Goal: Register for event/course

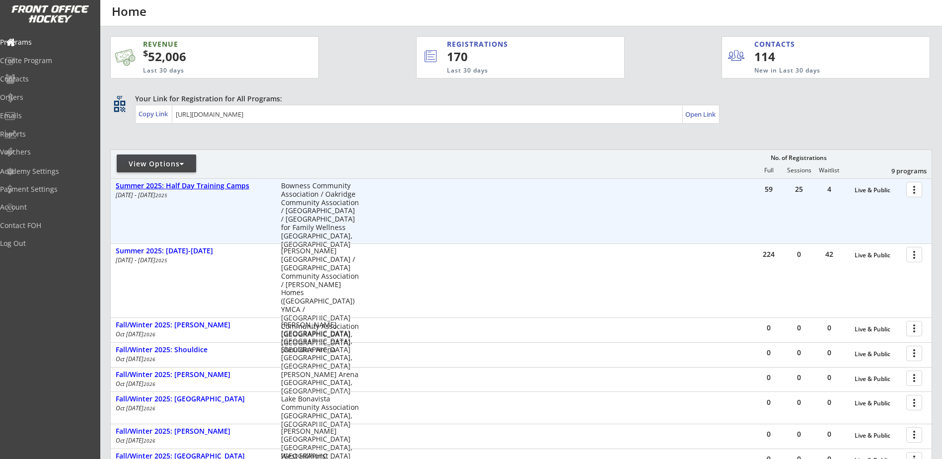
click at [225, 189] on div "Summer 2025: Half Day Training Camps" at bounding box center [193, 186] width 155 height 8
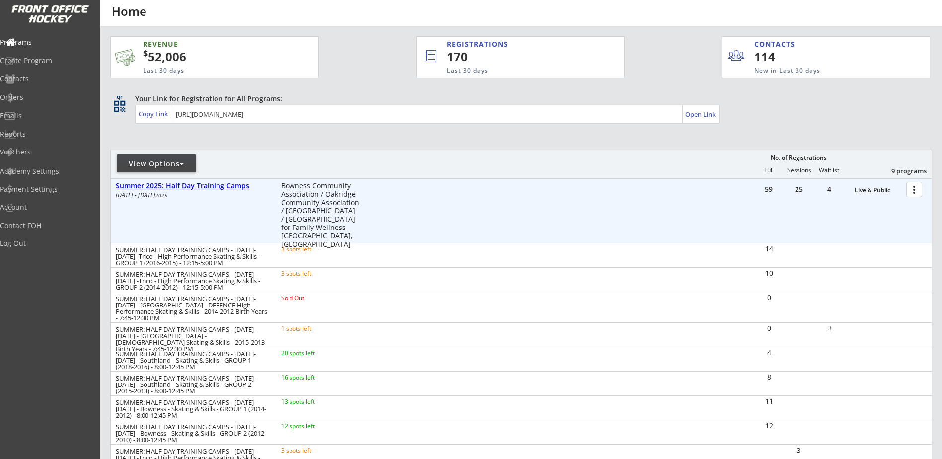
click at [225, 189] on div "Summer 2025: Half Day Training Camps" at bounding box center [193, 186] width 155 height 8
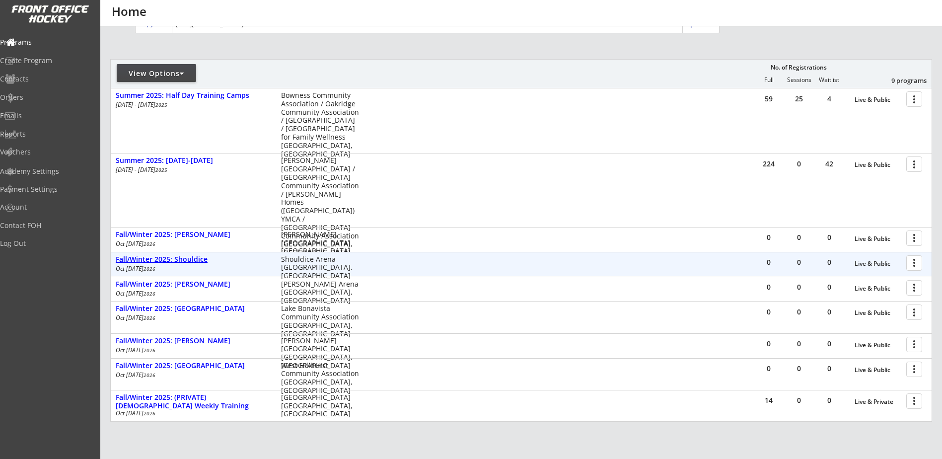
scroll to position [116, 0]
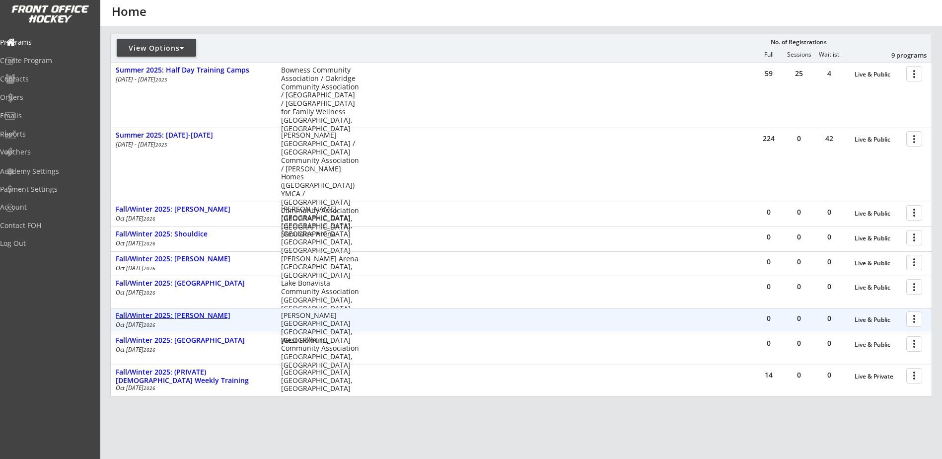
click at [196, 316] on div "Fall/Winter 2025: [PERSON_NAME]" at bounding box center [193, 315] width 155 height 8
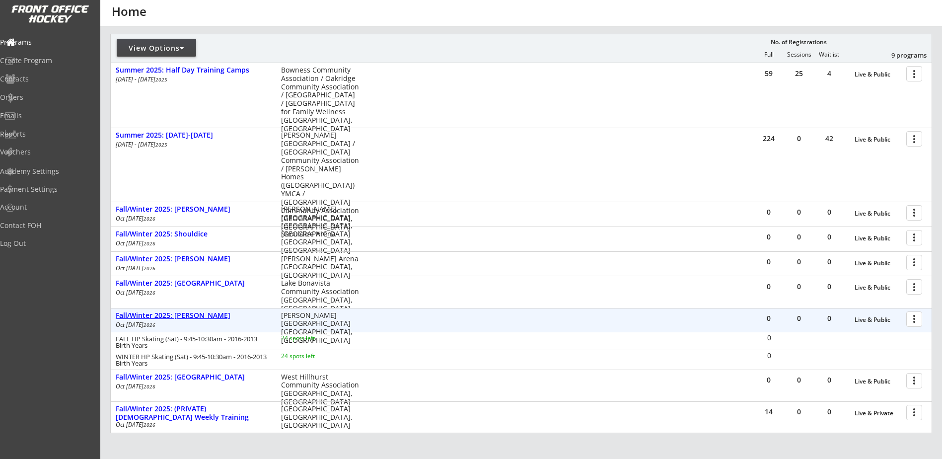
click at [196, 316] on div "Fall/Winter 2025: [PERSON_NAME]" at bounding box center [193, 315] width 155 height 8
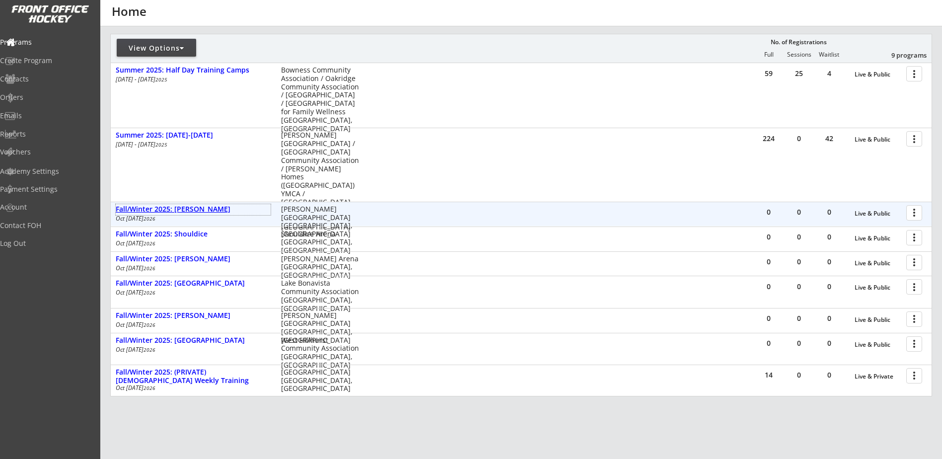
click at [197, 211] on div "Fall/Winter 2025: [PERSON_NAME]" at bounding box center [193, 209] width 155 height 8
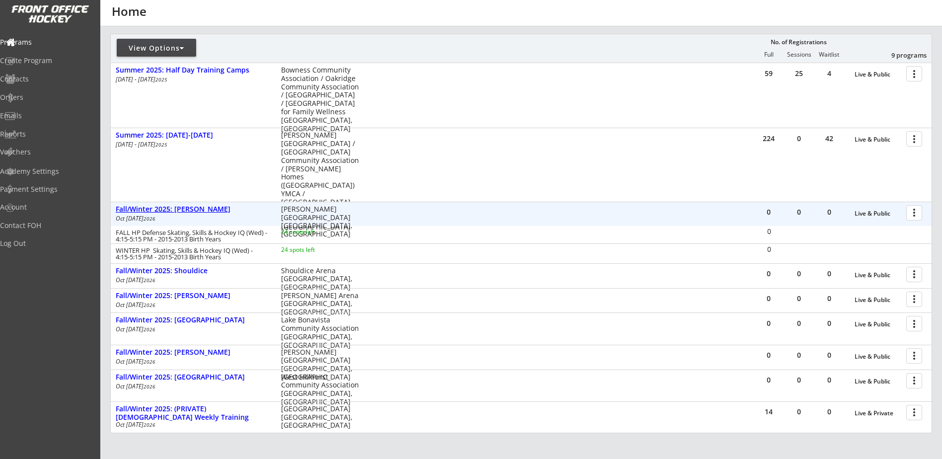
click at [197, 211] on div "Fall/Winter 2025: [PERSON_NAME]" at bounding box center [193, 209] width 155 height 8
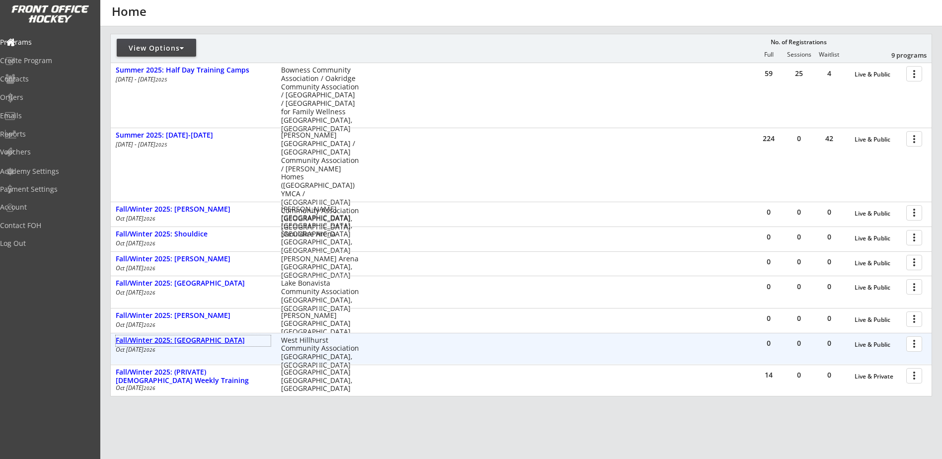
click at [202, 341] on div "Fall/Winter 2025: [GEOGRAPHIC_DATA]" at bounding box center [193, 340] width 155 height 8
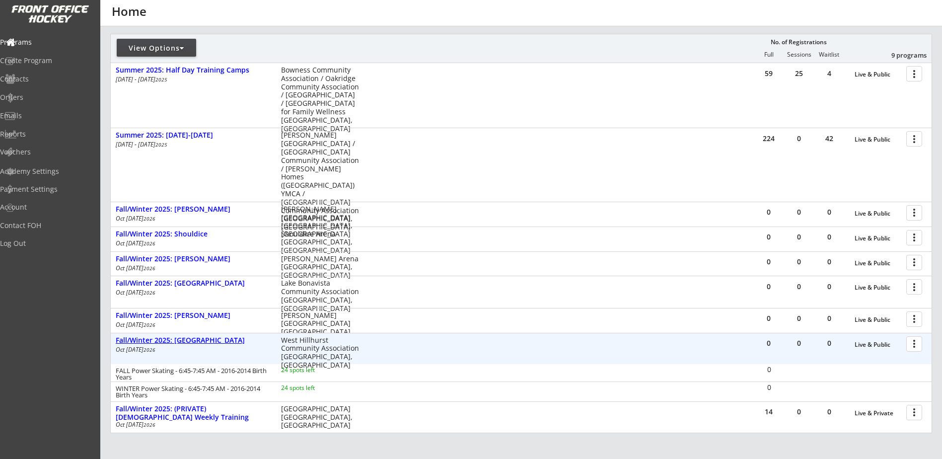
click at [202, 341] on div "Fall/Winter 2025: [GEOGRAPHIC_DATA]" at bounding box center [193, 340] width 155 height 8
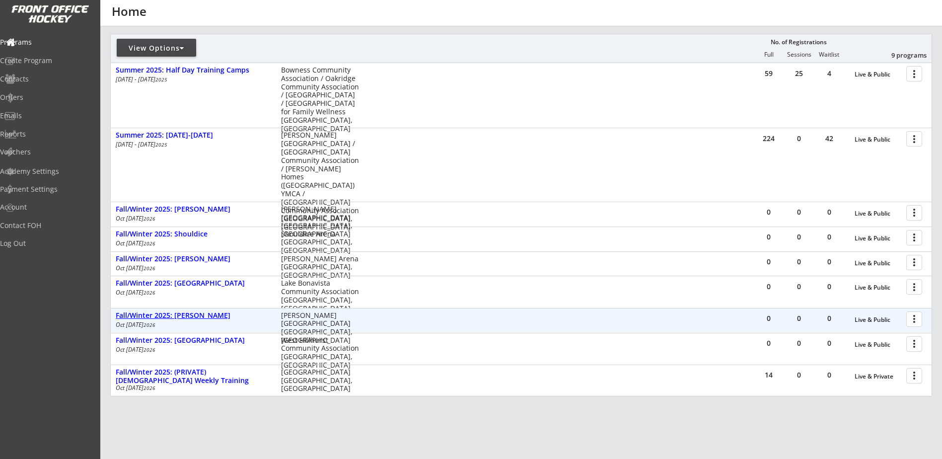
click at [196, 321] on div "Fall/Winter 2025: [PERSON_NAME]" at bounding box center [193, 315] width 155 height 11
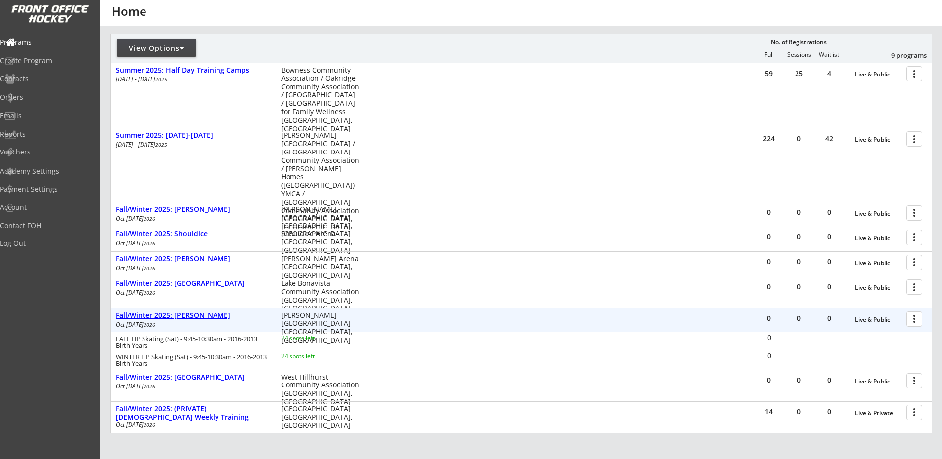
click at [196, 317] on div "Fall/Winter 2025: [PERSON_NAME]" at bounding box center [193, 315] width 155 height 8
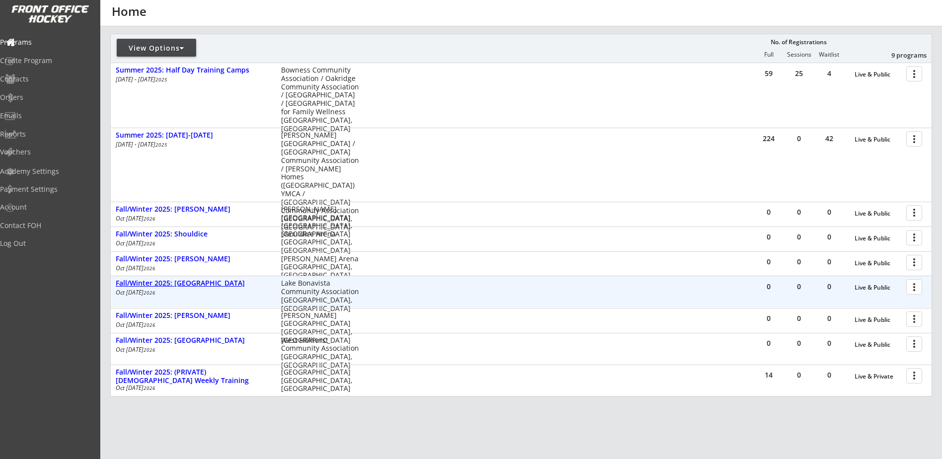
click at [200, 285] on div "Fall/Winter 2025: [GEOGRAPHIC_DATA]" at bounding box center [193, 283] width 155 height 8
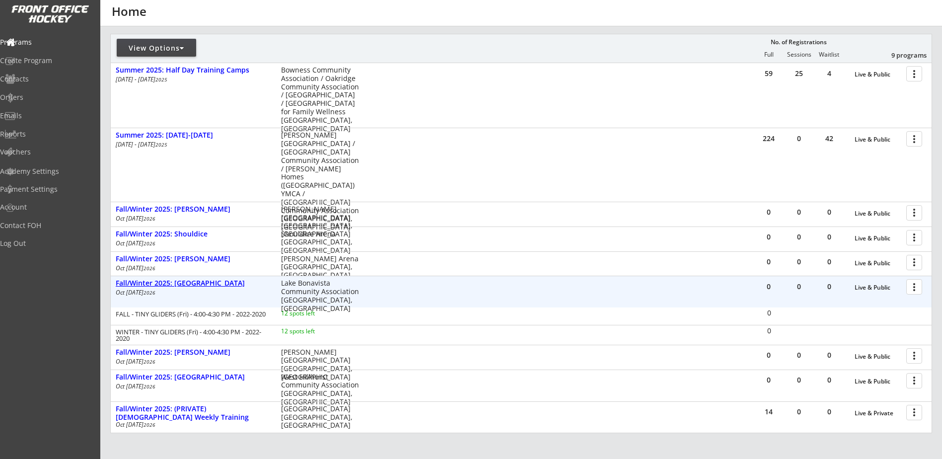
click at [200, 285] on div "Fall/Winter 2025: [GEOGRAPHIC_DATA]" at bounding box center [193, 283] width 155 height 8
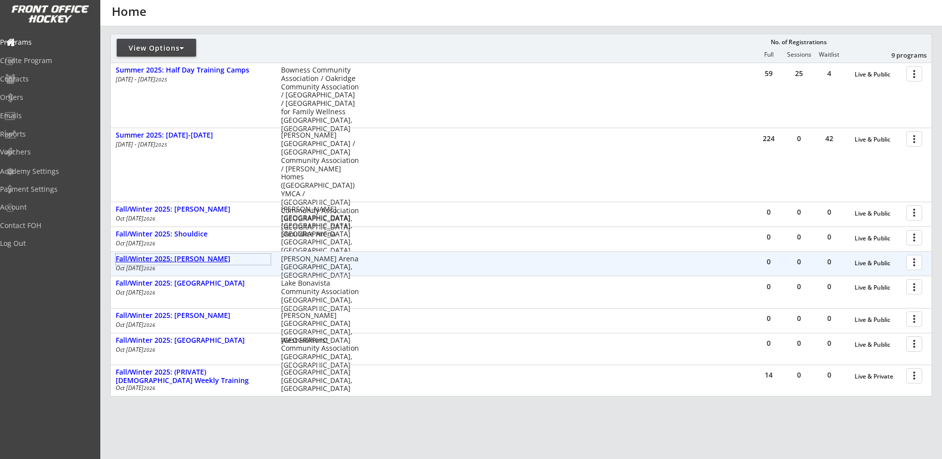
click at [200, 264] on div "Fall/Winter 2025: [PERSON_NAME]" at bounding box center [193, 259] width 155 height 11
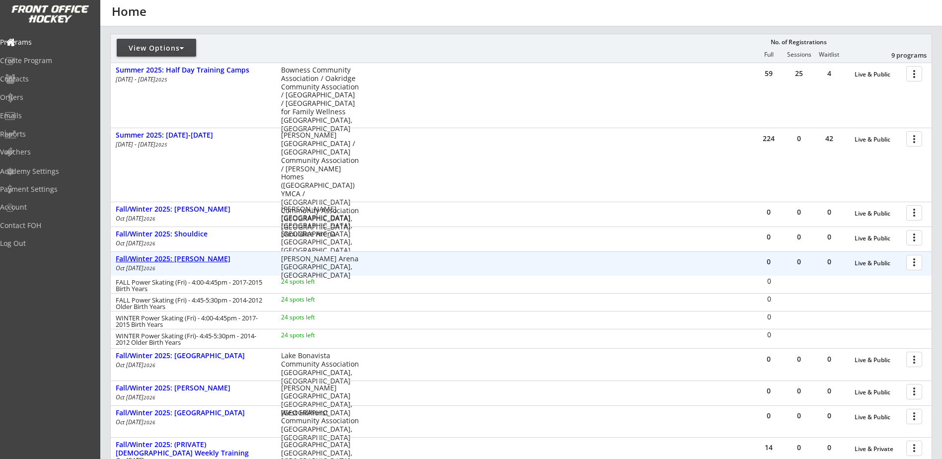
click at [202, 260] on div "Fall/Winter 2025: [PERSON_NAME]" at bounding box center [193, 259] width 155 height 8
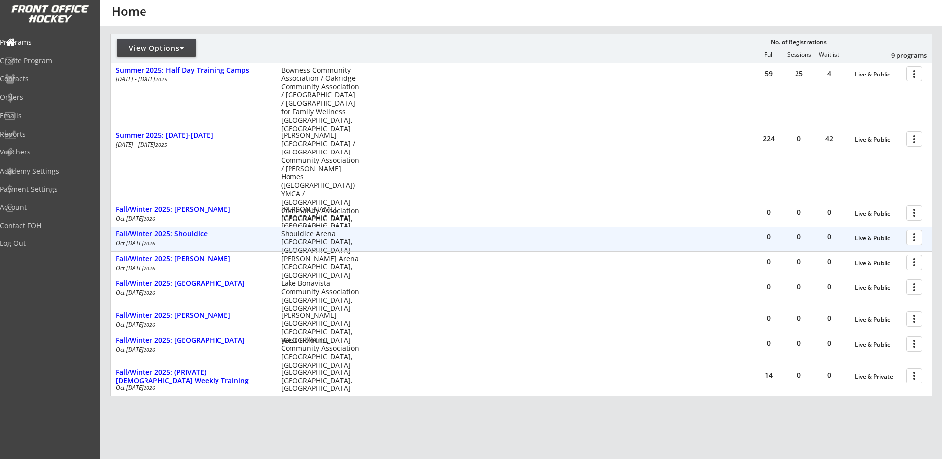
click at [199, 237] on div "Fall/Winter 2025: Shouldice" at bounding box center [193, 234] width 155 height 8
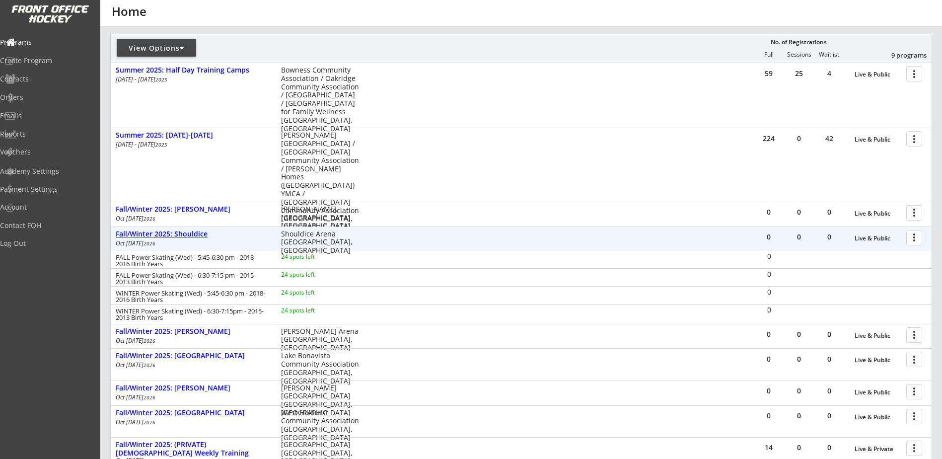
click at [192, 235] on div "Fall/Winter 2025: Shouldice" at bounding box center [193, 234] width 155 height 8
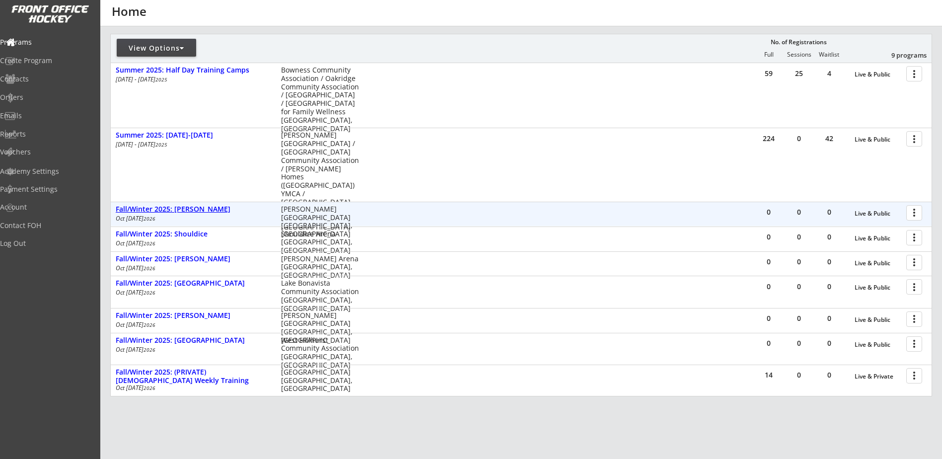
click at [199, 209] on div "Fall/Winter 2025: [PERSON_NAME]" at bounding box center [193, 209] width 155 height 8
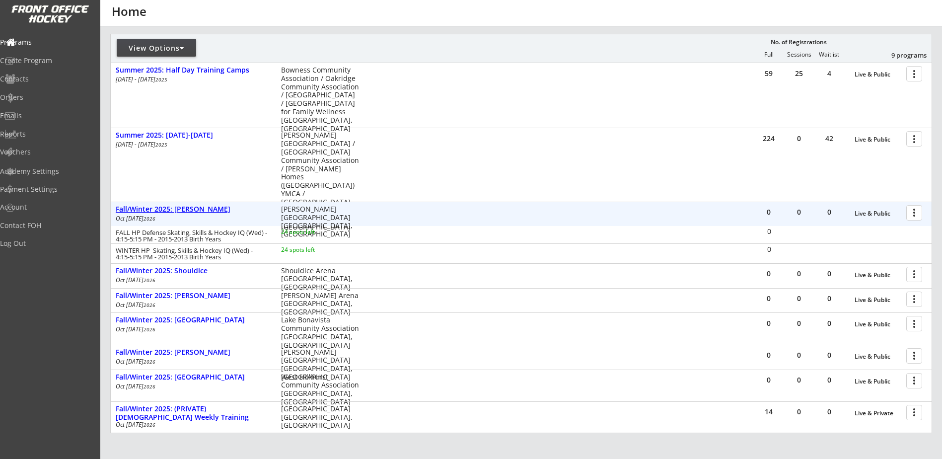
click at [199, 209] on div "Fall/Winter 2025: [PERSON_NAME]" at bounding box center [193, 209] width 155 height 8
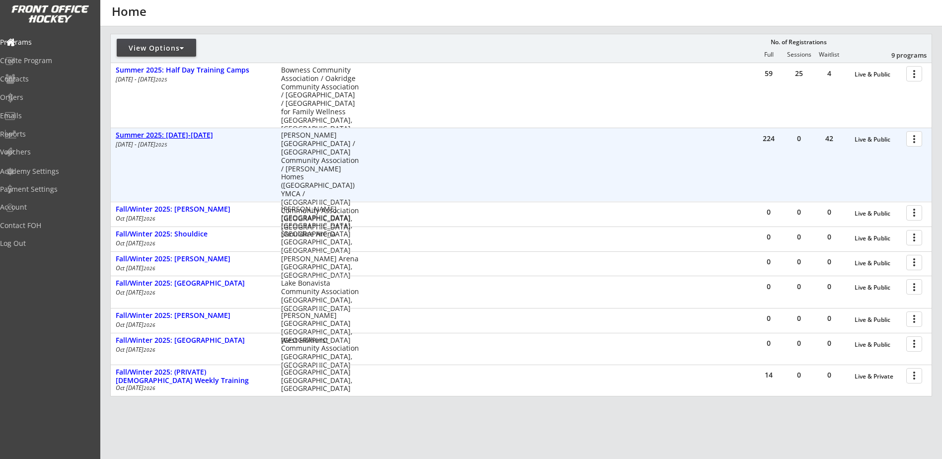
click at [187, 133] on div "Summer 2025: [DATE]-[DATE]" at bounding box center [193, 135] width 155 height 8
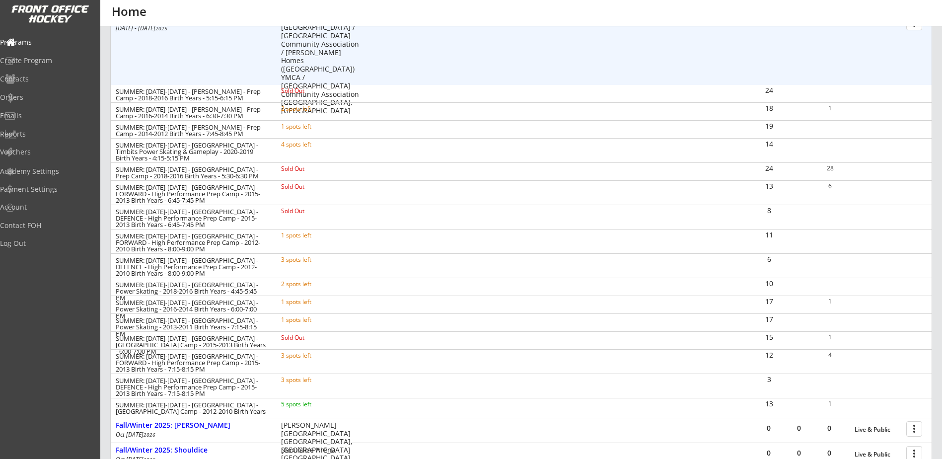
scroll to position [0, 0]
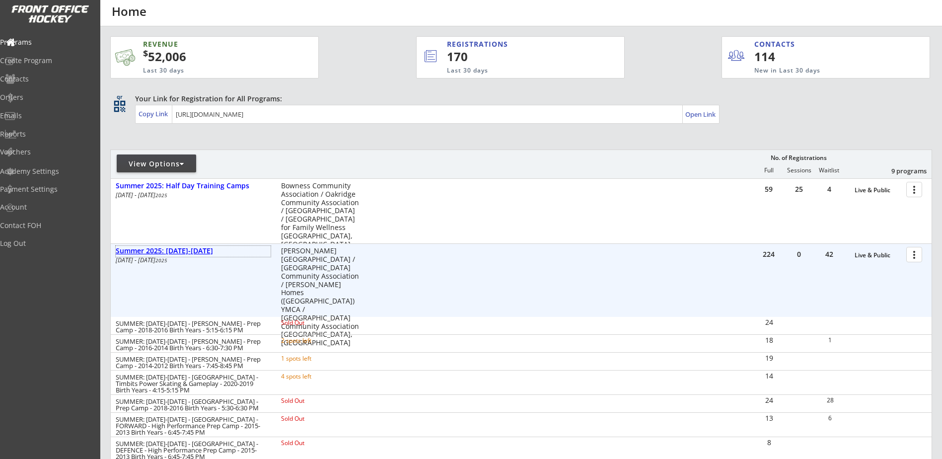
click at [194, 251] on div "Summer 2025: [DATE]-[DATE]" at bounding box center [193, 251] width 155 height 8
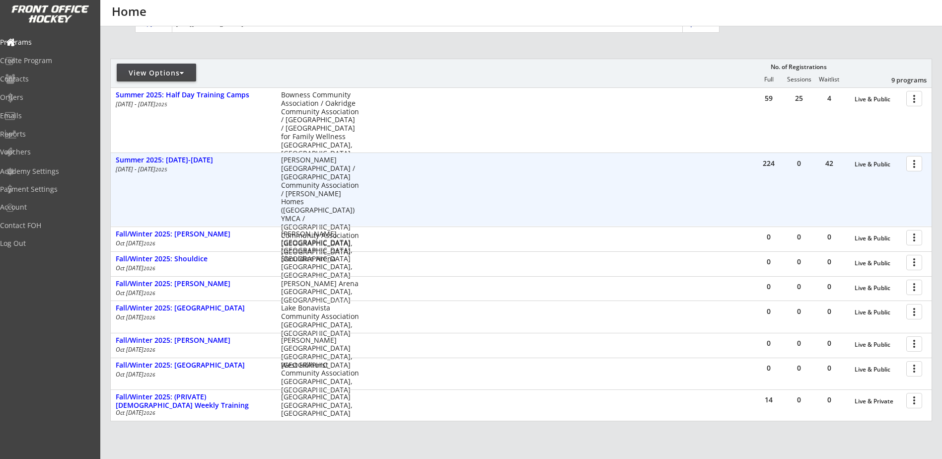
scroll to position [116, 0]
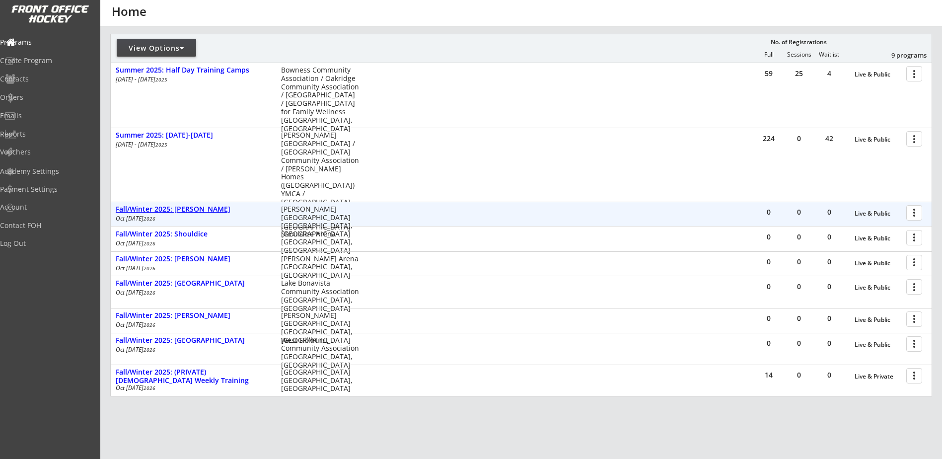
click at [190, 211] on div "Fall/Winter 2025: [PERSON_NAME]" at bounding box center [193, 209] width 155 height 8
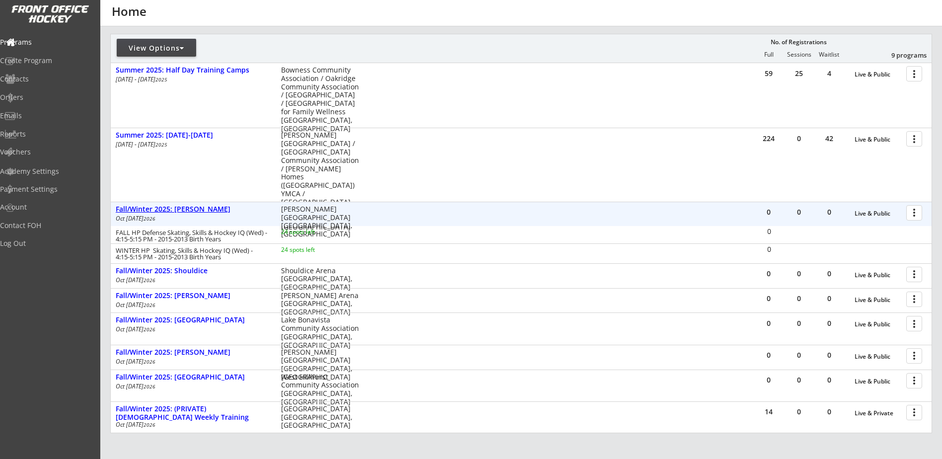
click at [200, 209] on div "Fall/Winter 2025: [PERSON_NAME]" at bounding box center [193, 209] width 155 height 8
